Goal: Submit feedback/report problem

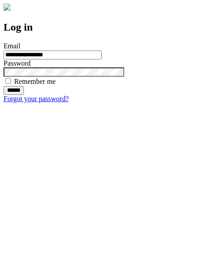
type input "**********"
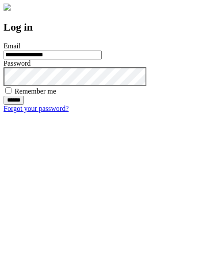
click at [24, 105] on input "******" at bounding box center [14, 100] width 20 height 9
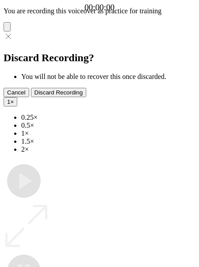
type input "**********"
